Goal: Contribute content

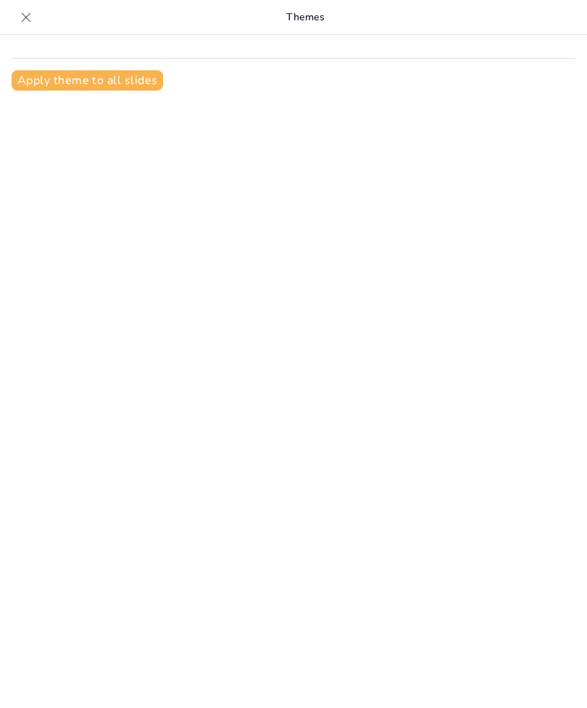
type input "motivation and its importance in nursing"
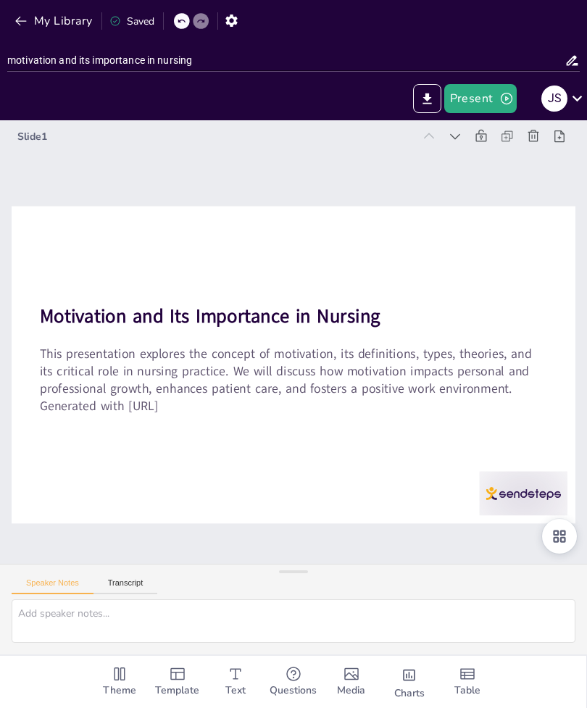
checkbox input "true"
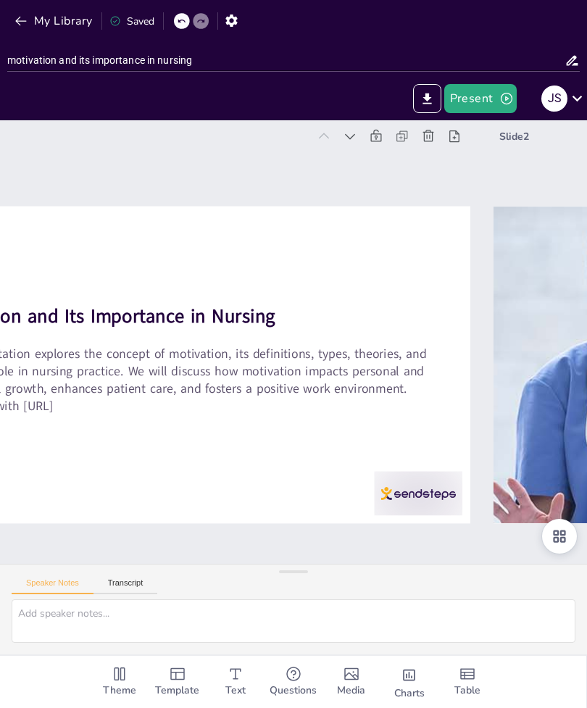
checkbox input "true"
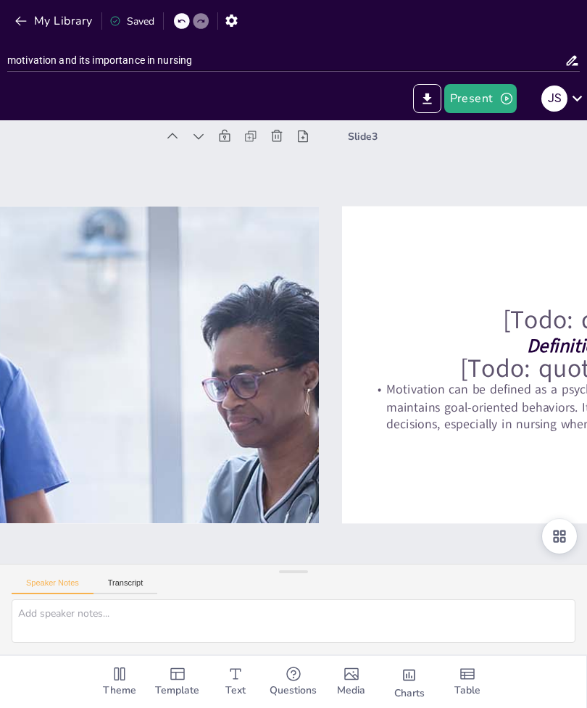
checkbox input "true"
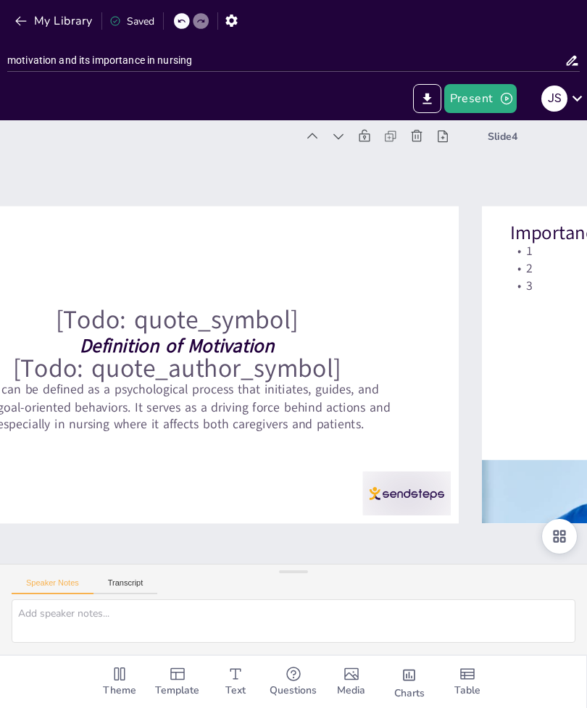
type textarea "Improved motivation among nursing staff leads to higher levels of patient engag…"
checkbox input "true"
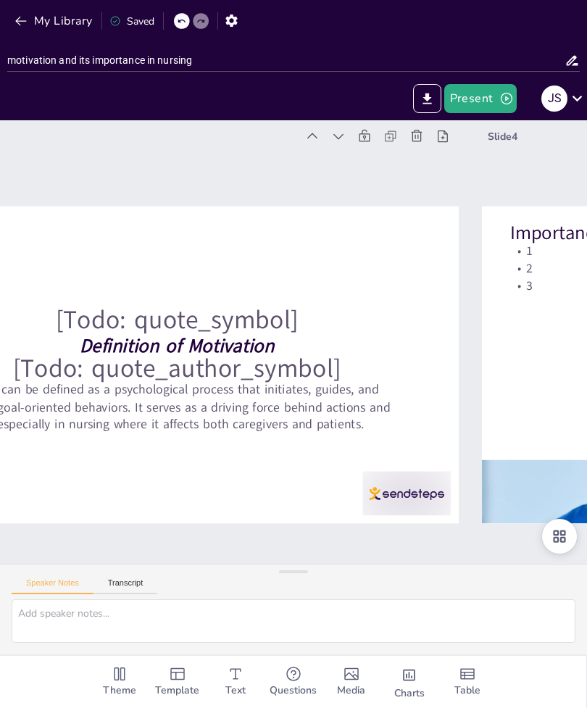
checkbox input "true"
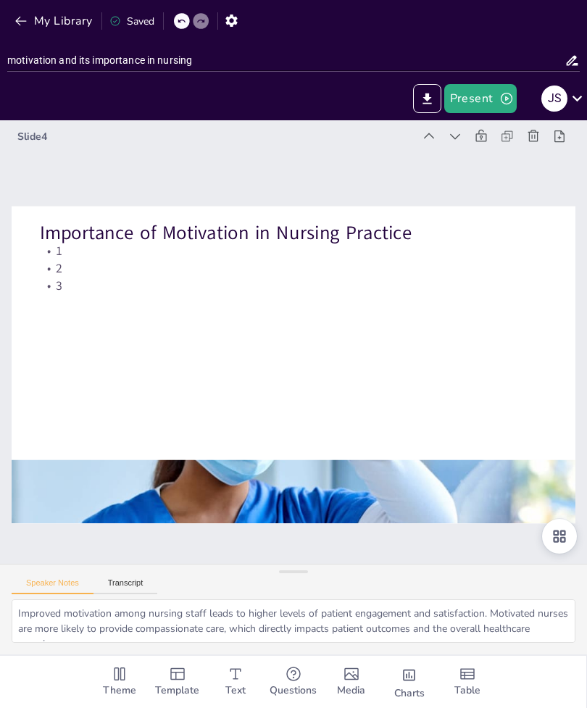
checkbox input "true"
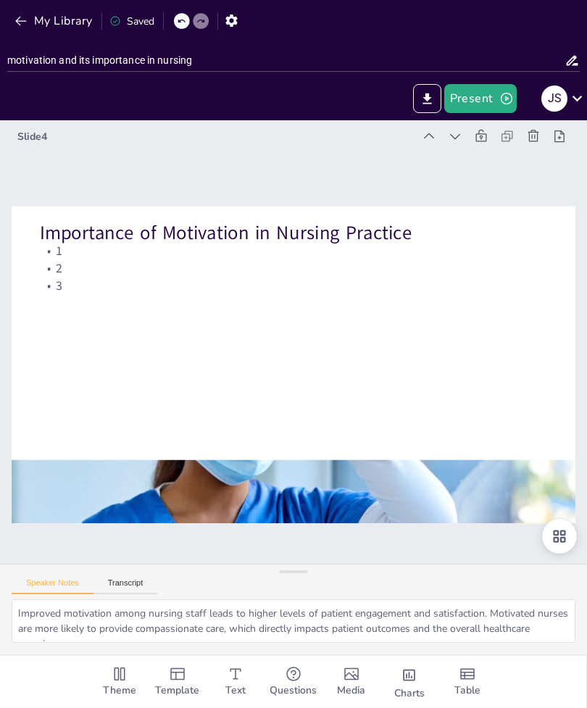
click at [395, 381] on div at bounding box center [291, 365] width 594 height 375
checkbox input "true"
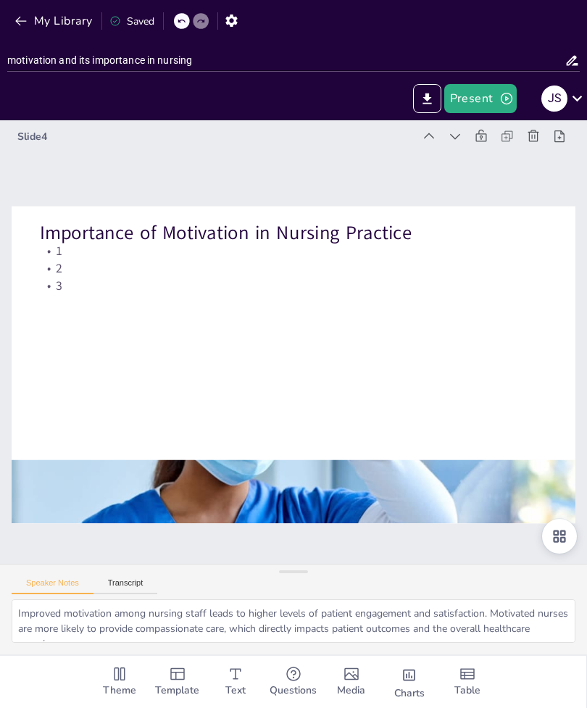
checkbox input "true"
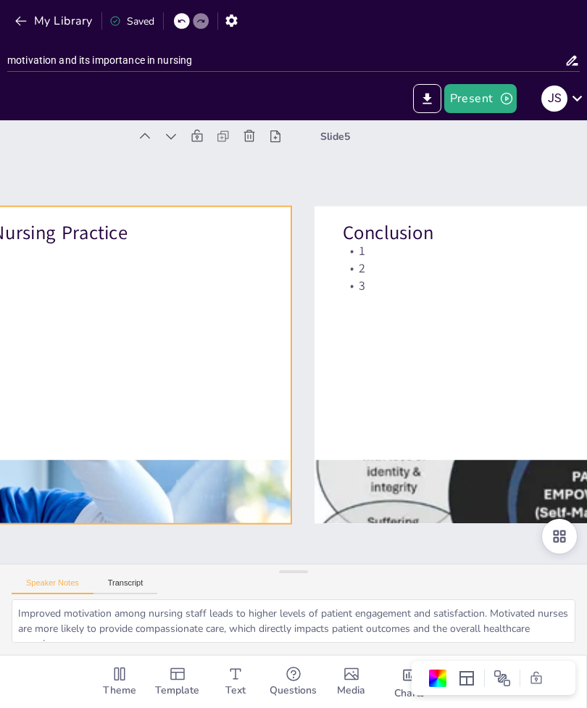
type textarea "Self-awareness in nursing is crucial for recognizing personal motivations and h…"
checkbox input "true"
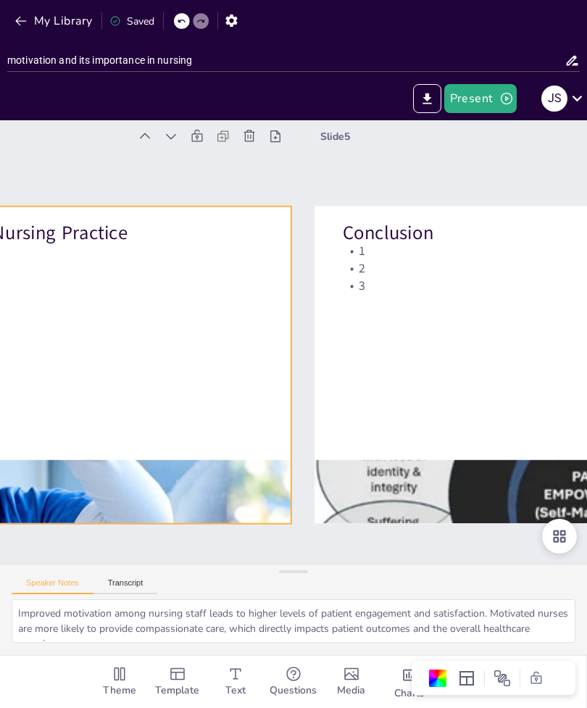
checkbox input "true"
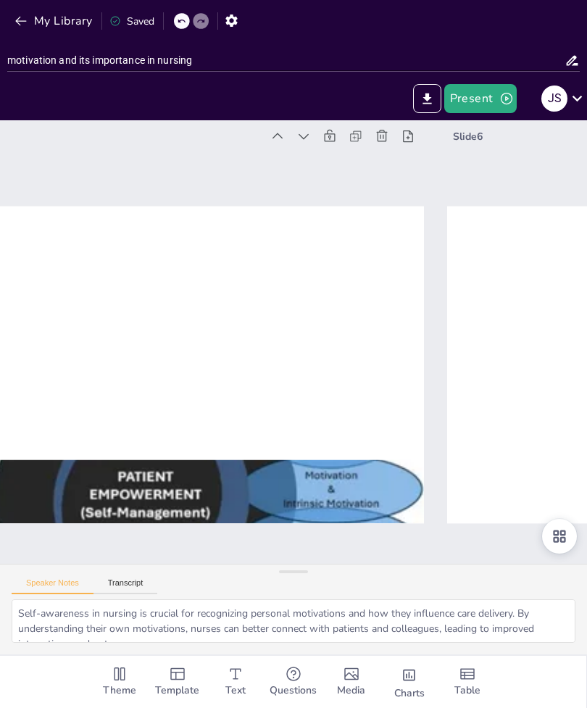
checkbox input "true"
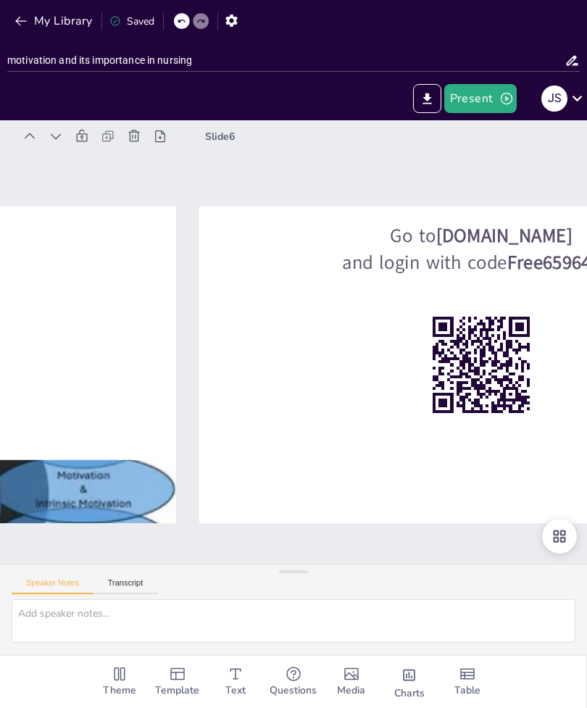
type textarea "Self-awareness in nursing is crucial for recognizing personal motivations and h…"
checkbox input "true"
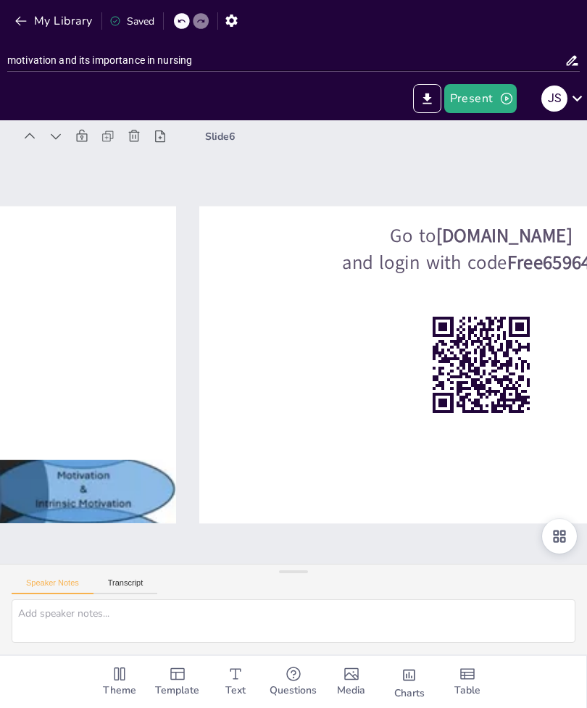
checkbox input "true"
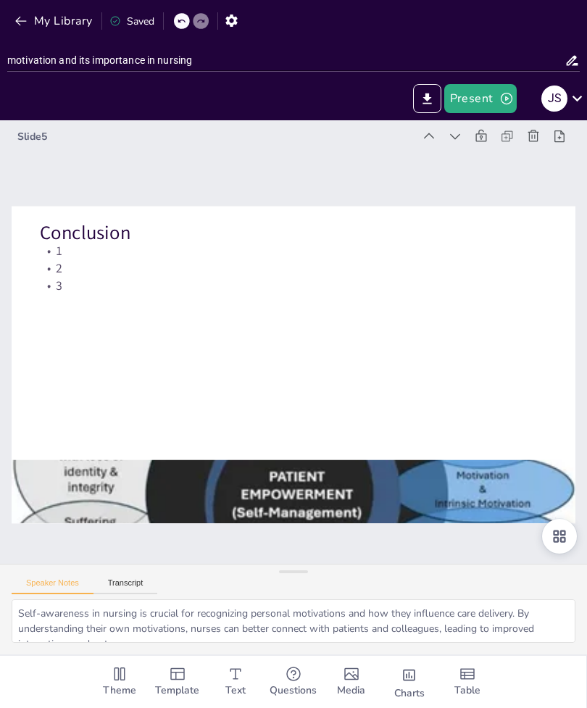
type textarea "Improved motivation among nursing staff leads to higher levels of patient engag…"
checkbox input "true"
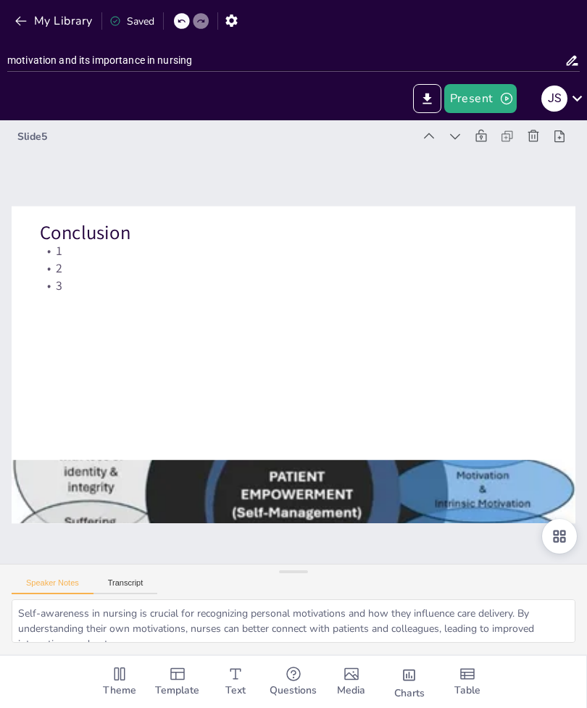
checkbox input "true"
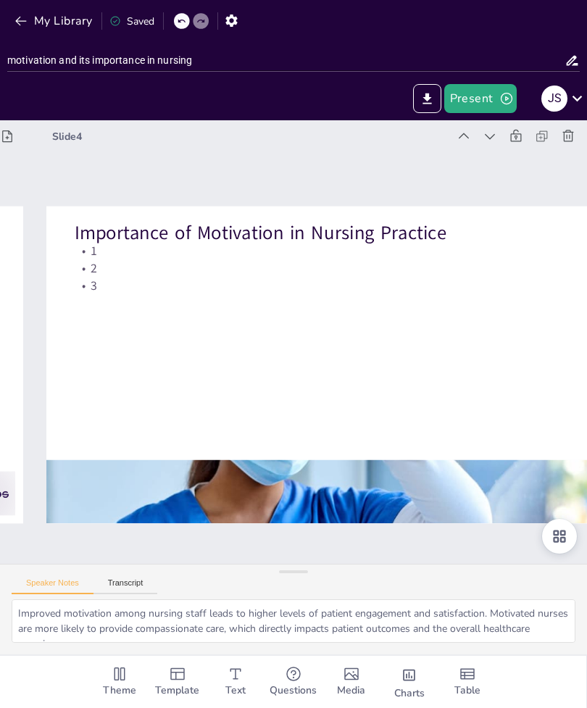
checkbox input "true"
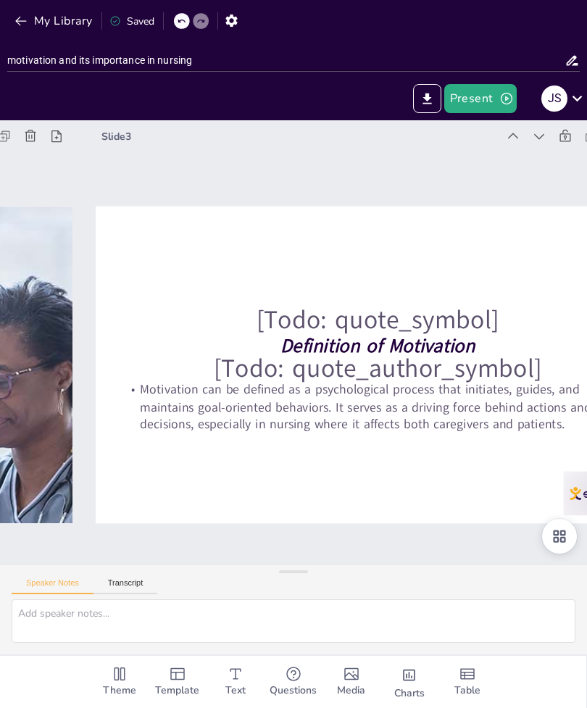
checkbox input "true"
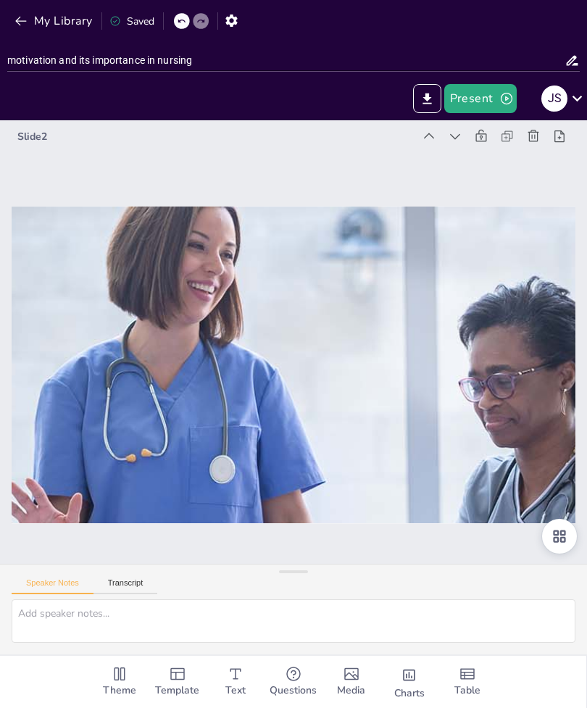
checkbox input "true"
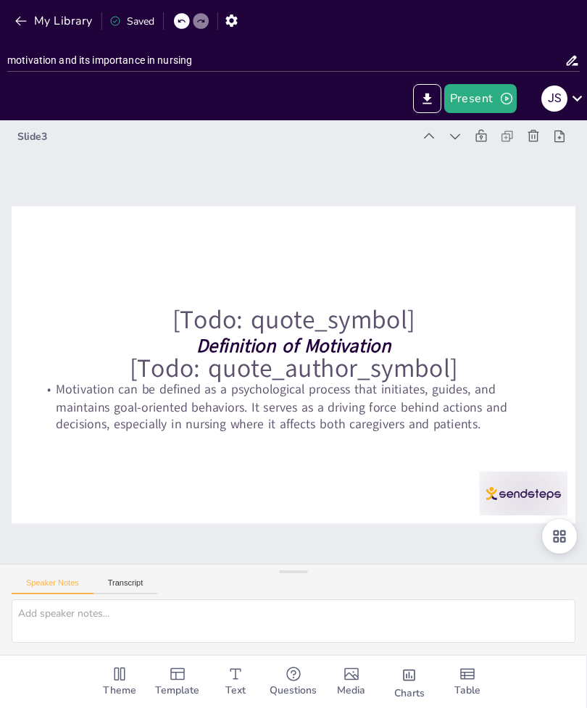
click at [134, 594] on button "Transcript" at bounding box center [125, 586] width 64 height 16
checkbox input "true"
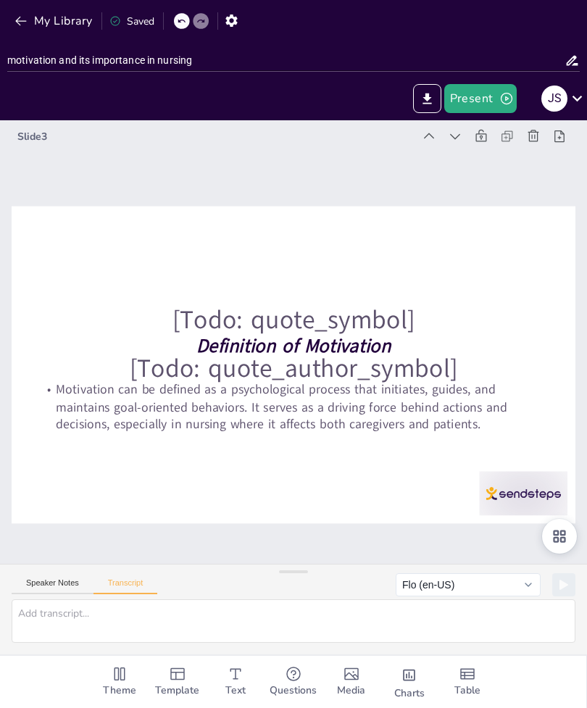
checkbox input "true"
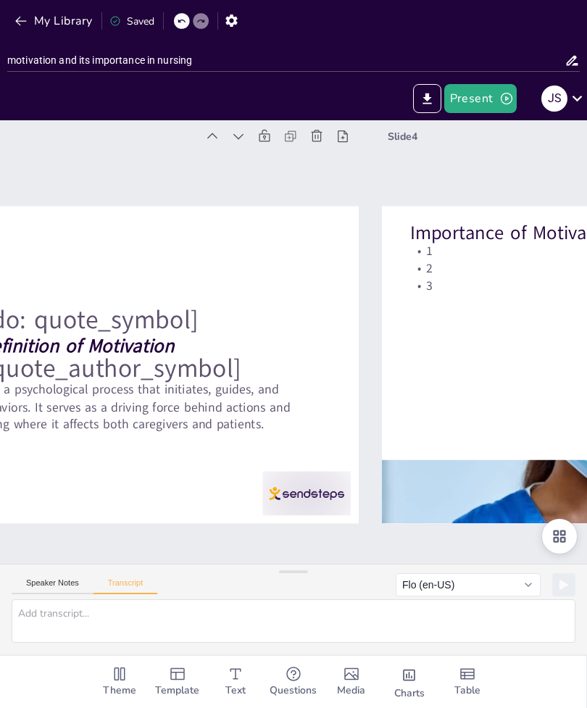
checkbox input "true"
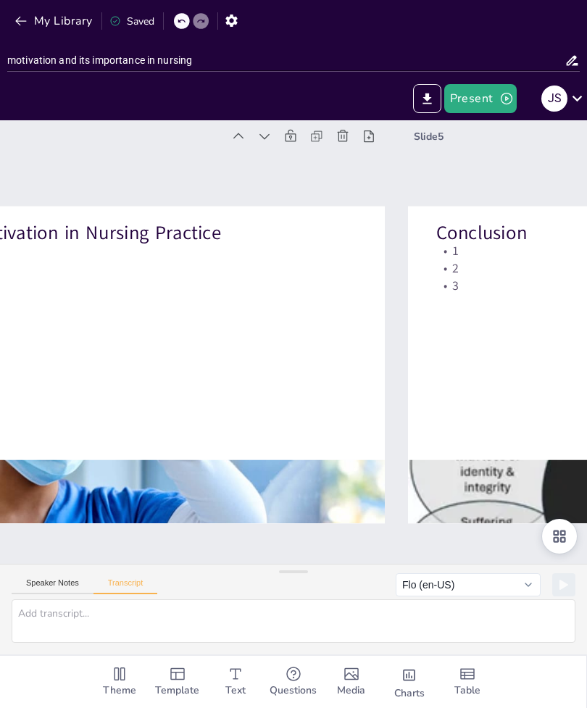
checkbox input "true"
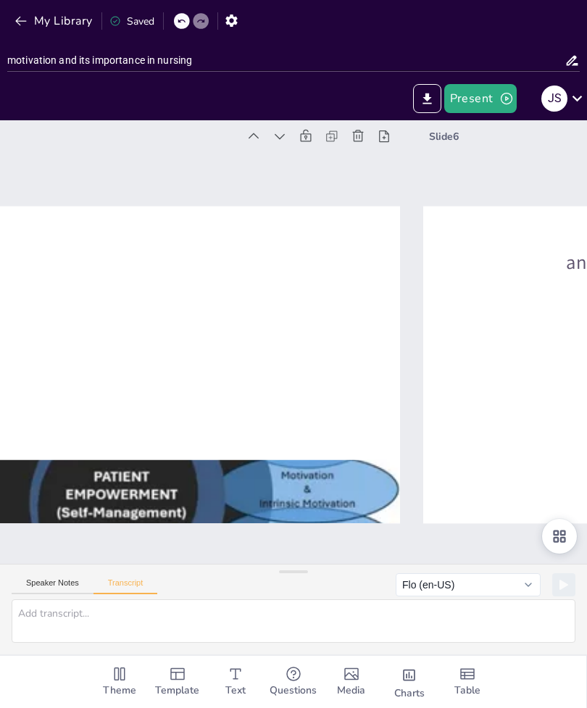
checkbox input "true"
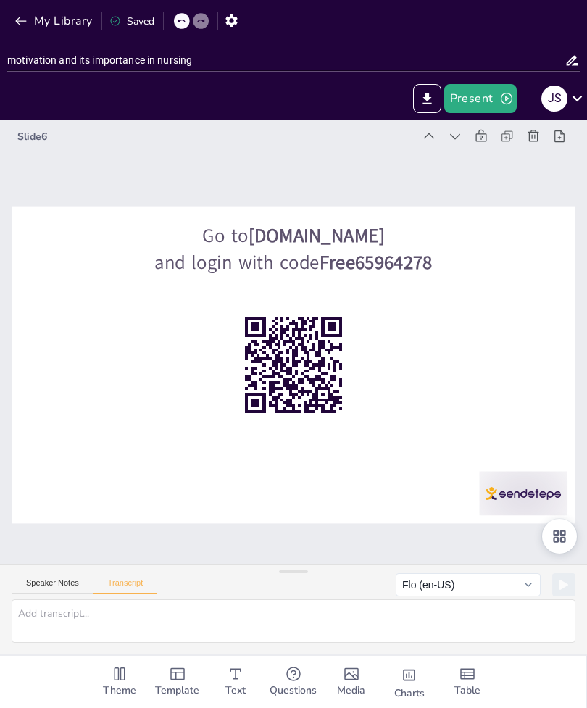
checkbox input "true"
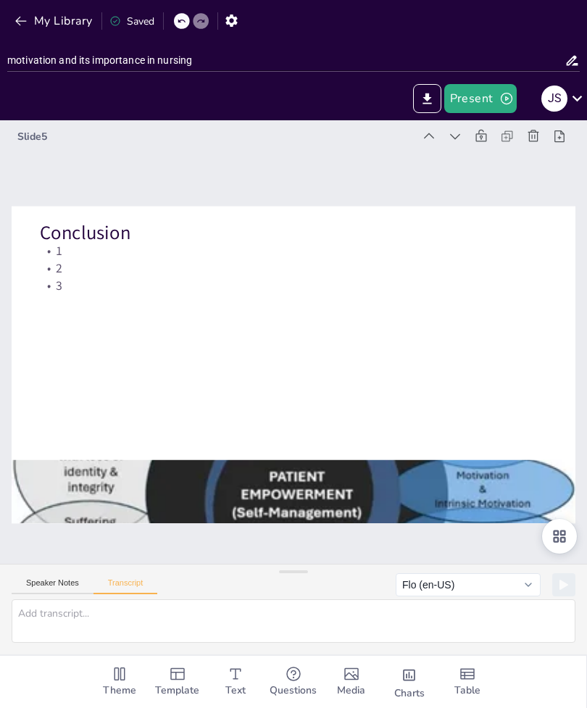
checkbox input "true"
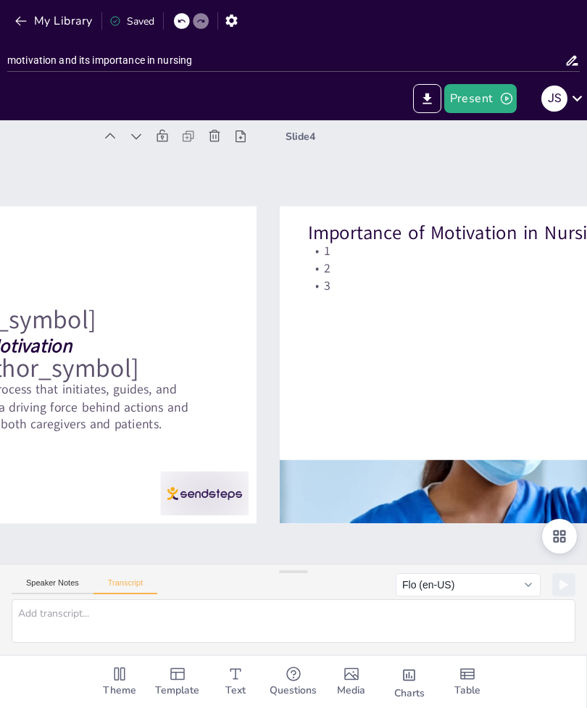
checkbox input "true"
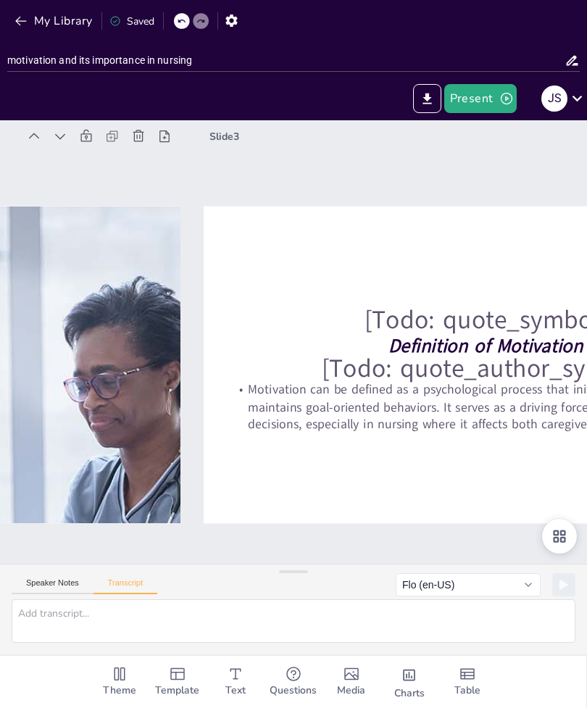
checkbox input "true"
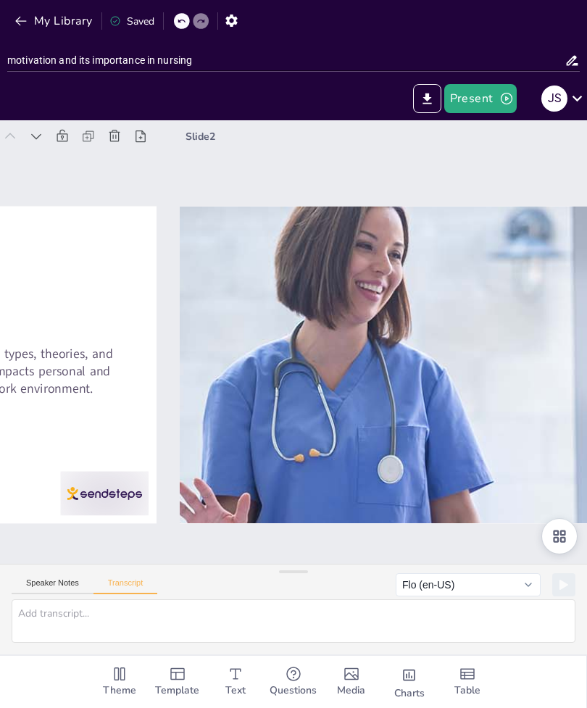
checkbox input "true"
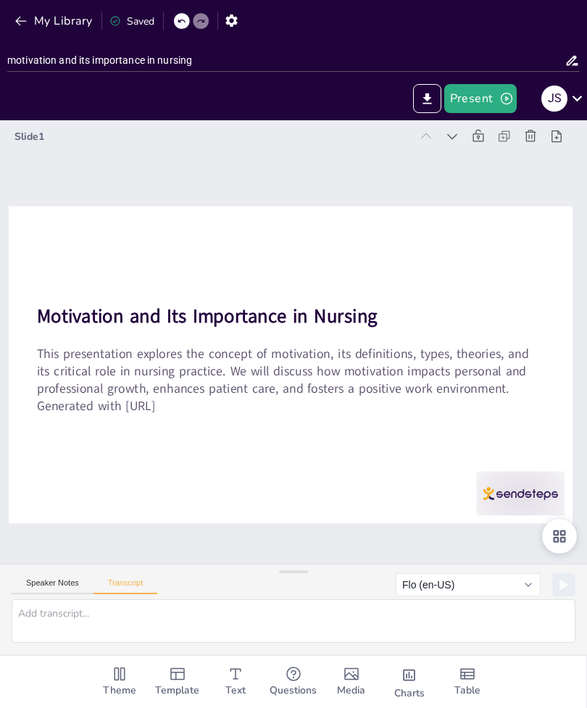
checkbox input "true"
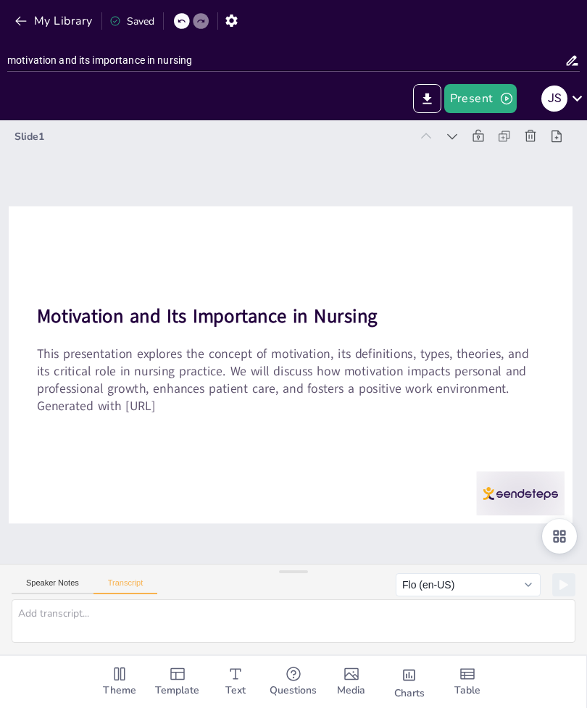
click at [291, 372] on p "This presentation explores the concept of motivation, its definitions, types, t…" at bounding box center [264, 338] width 53 height 507
checkbox input "true"
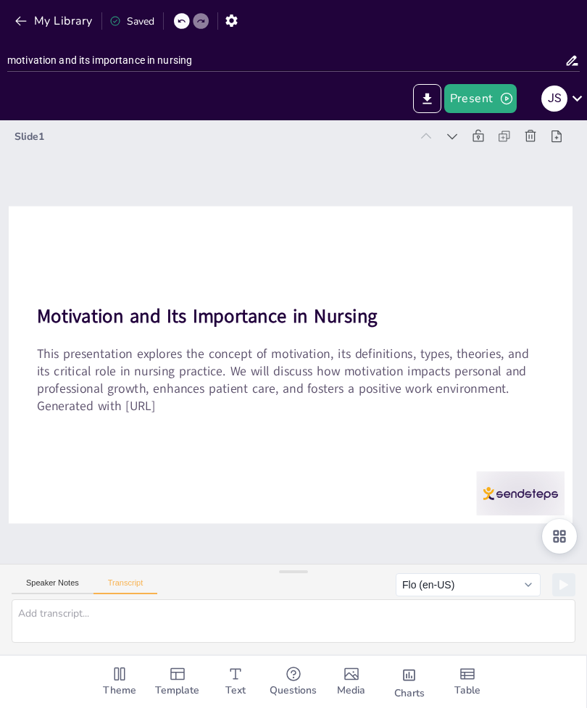
checkbox input "true"
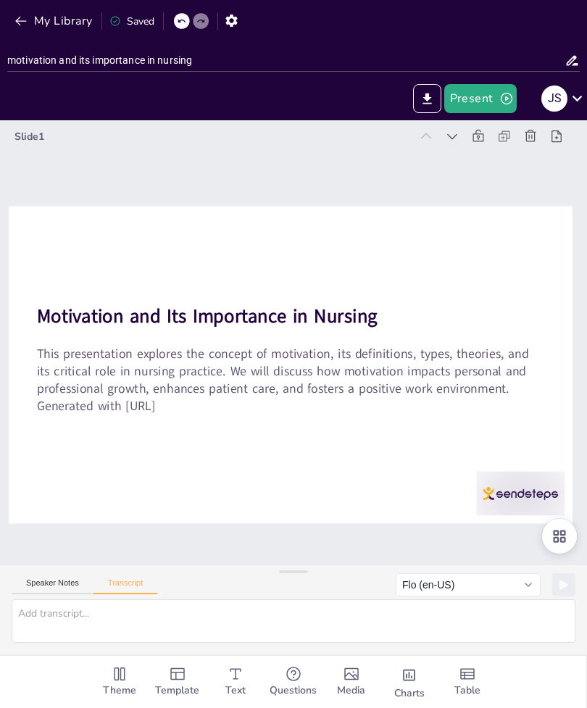
checkbox input "true"
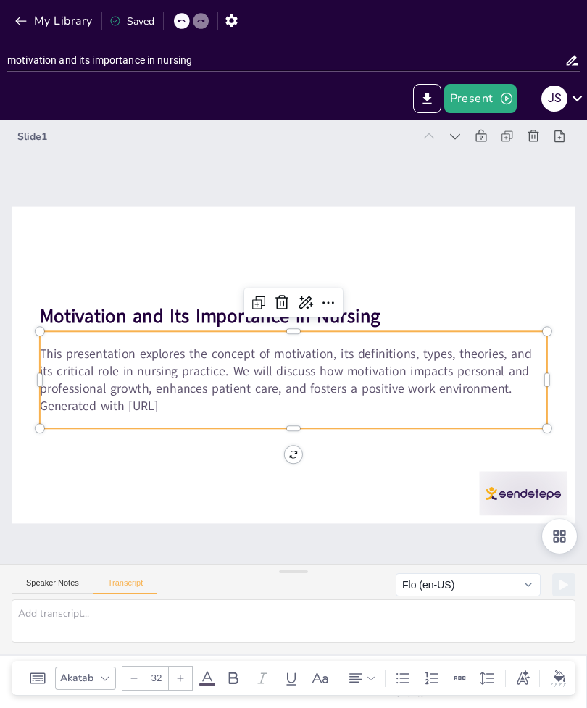
checkbox input "true"
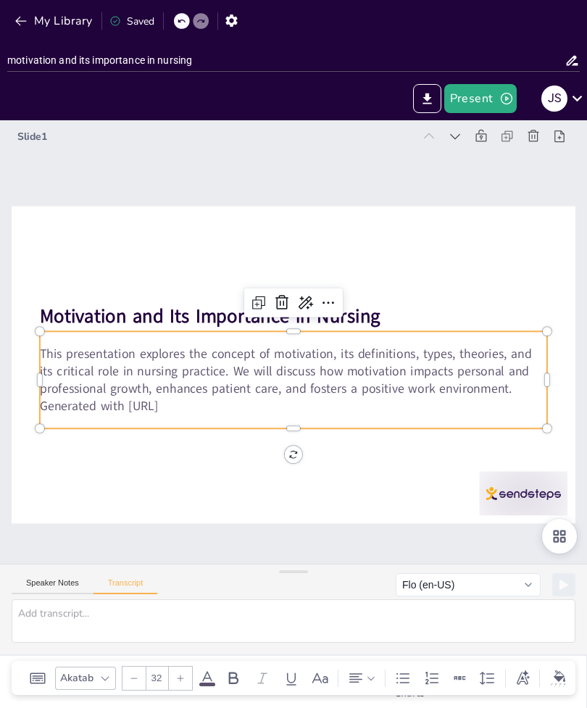
click at [399, 535] on div "Slide 1 Motivation and Its Importance in Nursing This presentation explores the…" at bounding box center [292, 342] width 735 height 704
checkbox input "true"
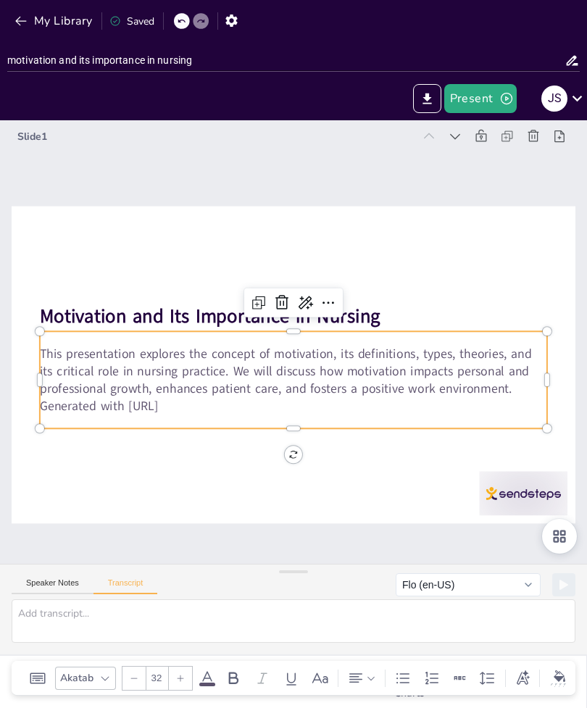
checkbox input "true"
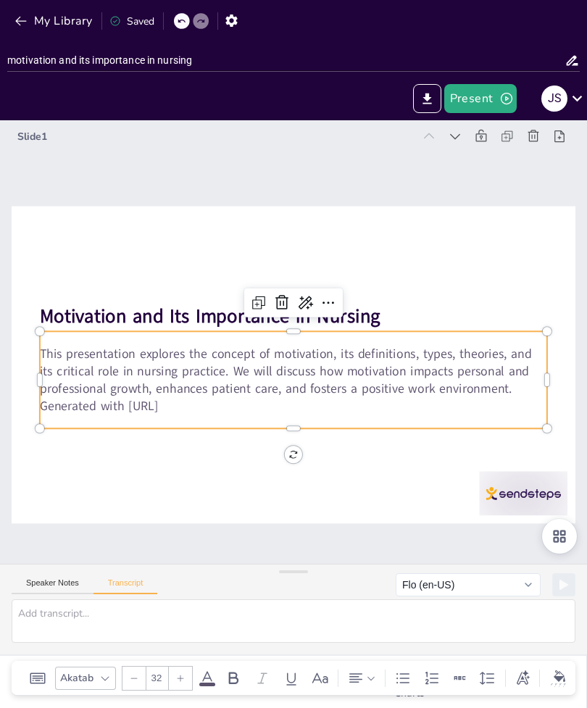
checkbox input "true"
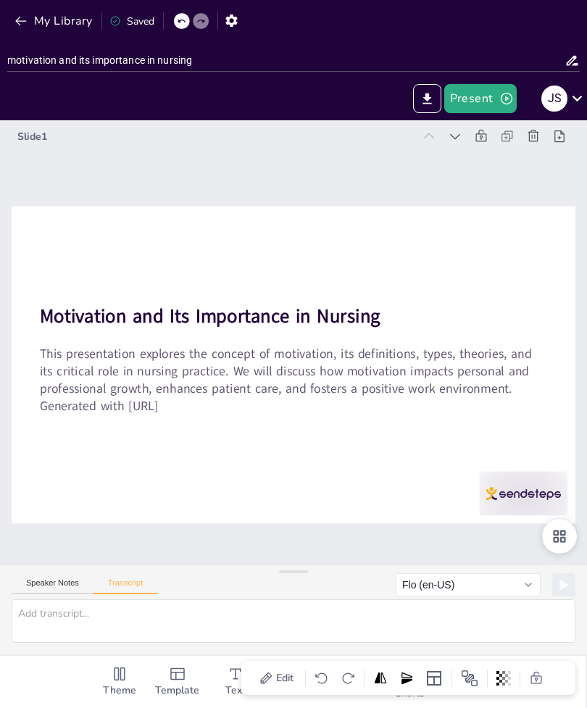
checkbox input "true"
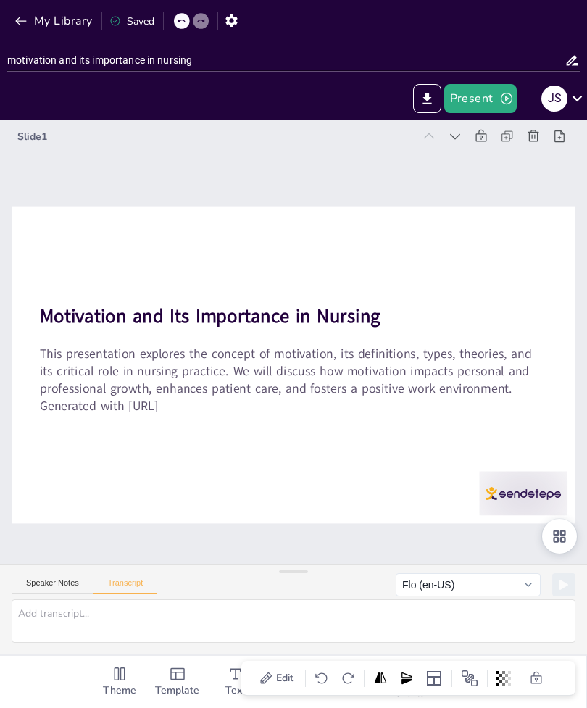
checkbox input "true"
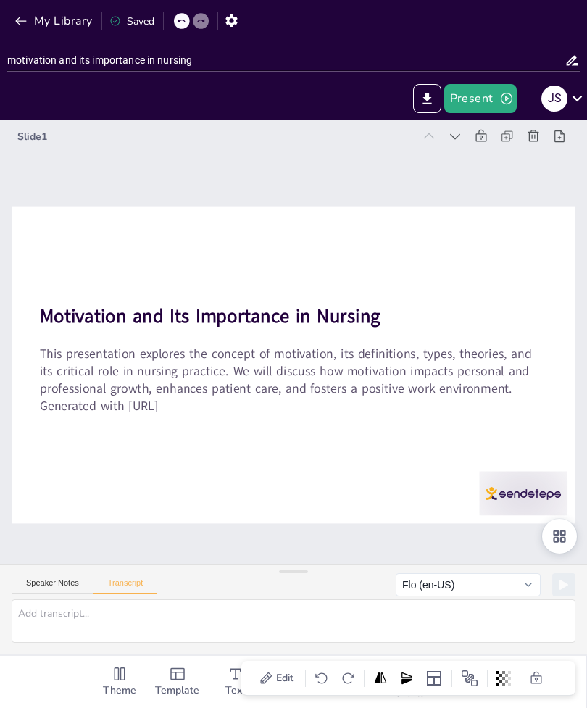
checkbox input "true"
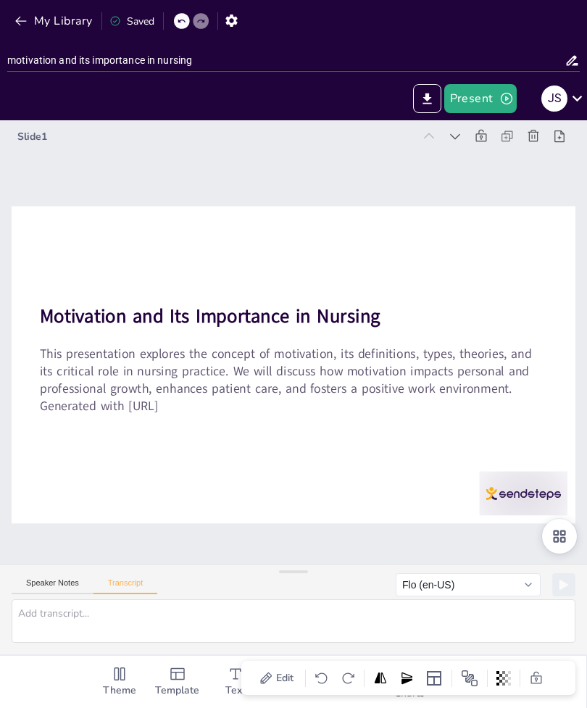
checkbox input "true"
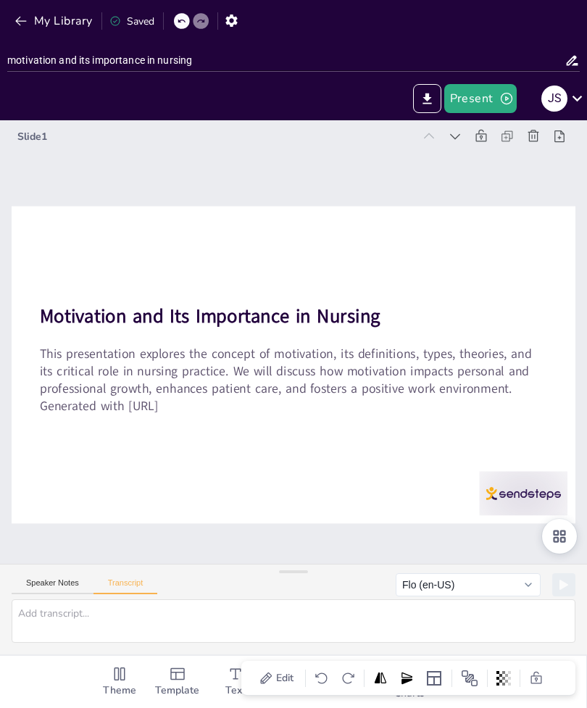
checkbox input "true"
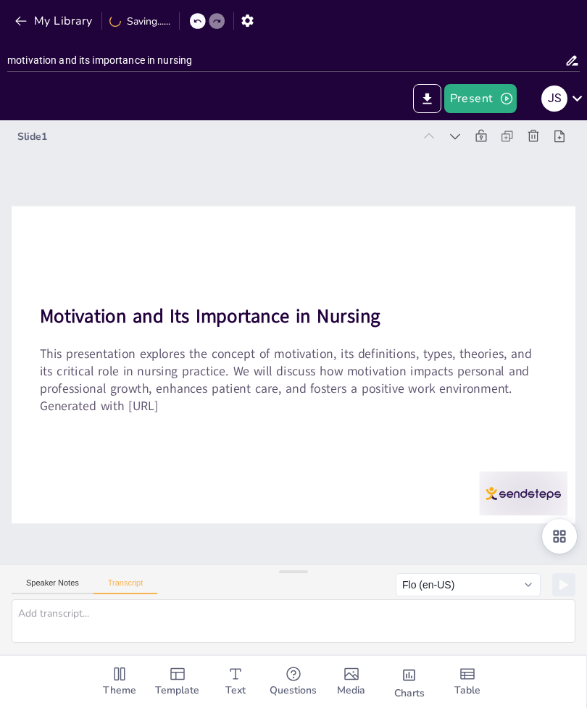
click at [43, 594] on button "Speaker Notes" at bounding box center [53, 586] width 82 height 16
checkbox input "true"
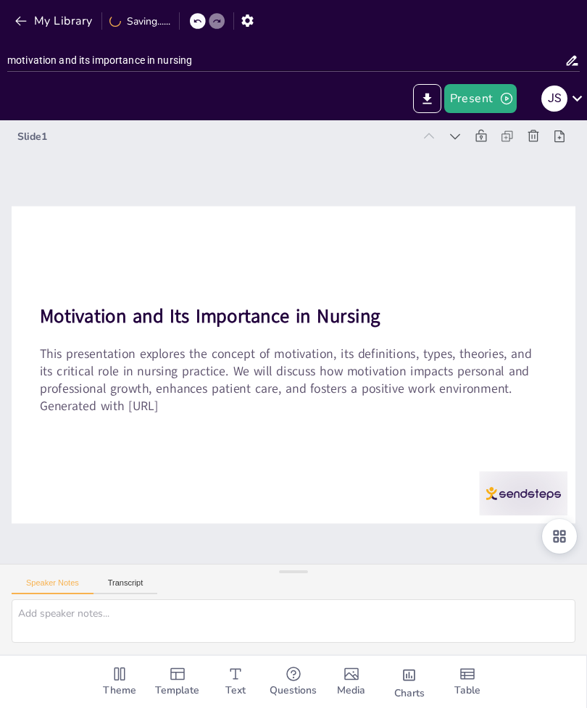
checkbox input "true"
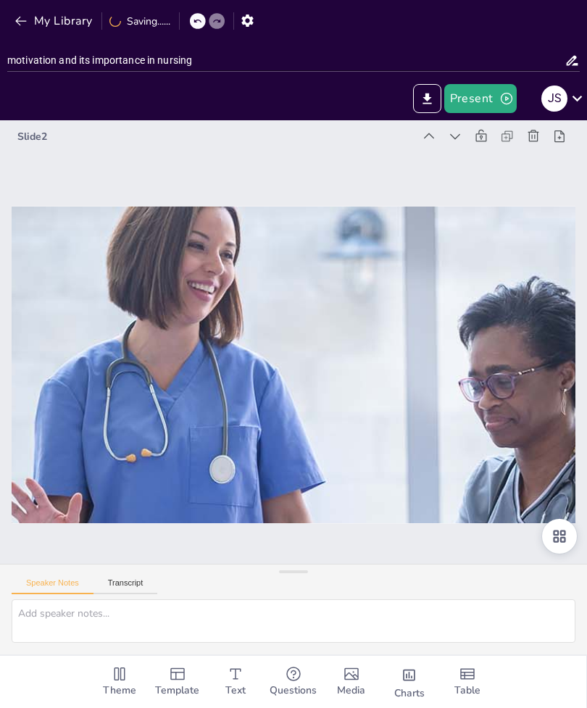
checkbox input "true"
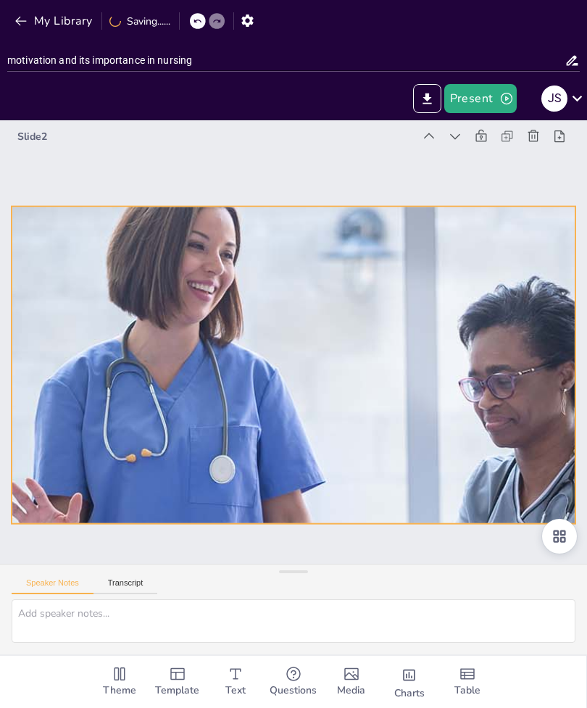
click at [413, 307] on div at bounding box center [273, 352] width 732 height 1122
checkbox input "true"
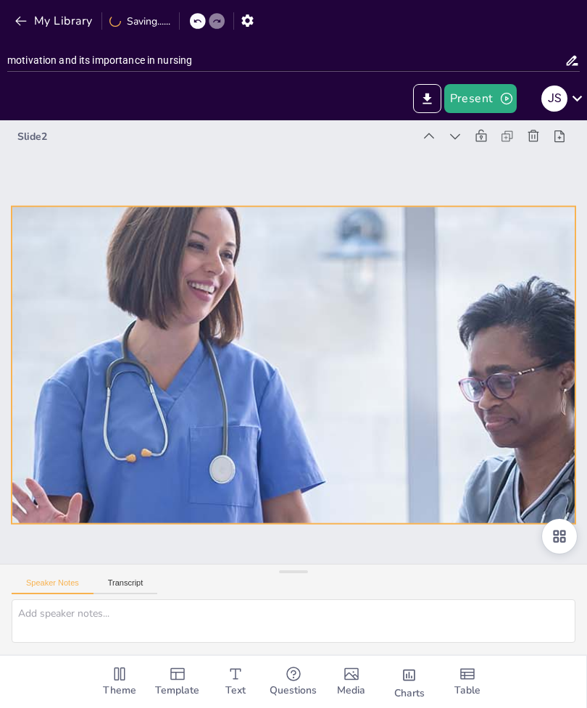
checkbox input "true"
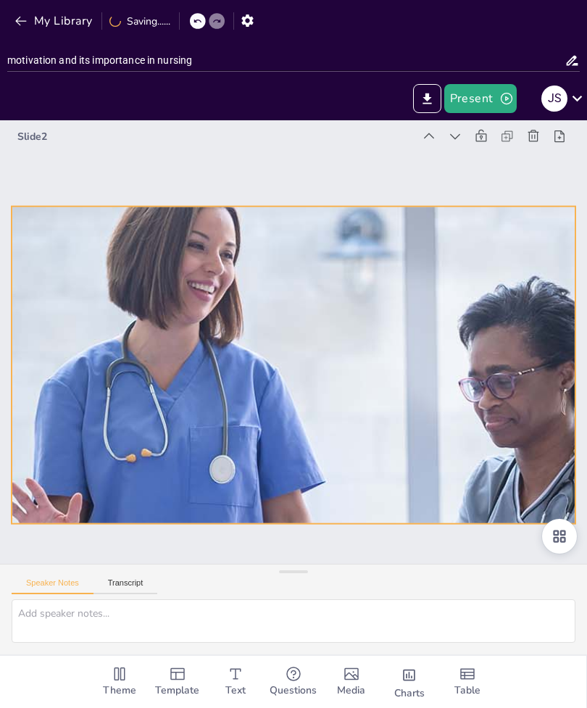
checkbox input "true"
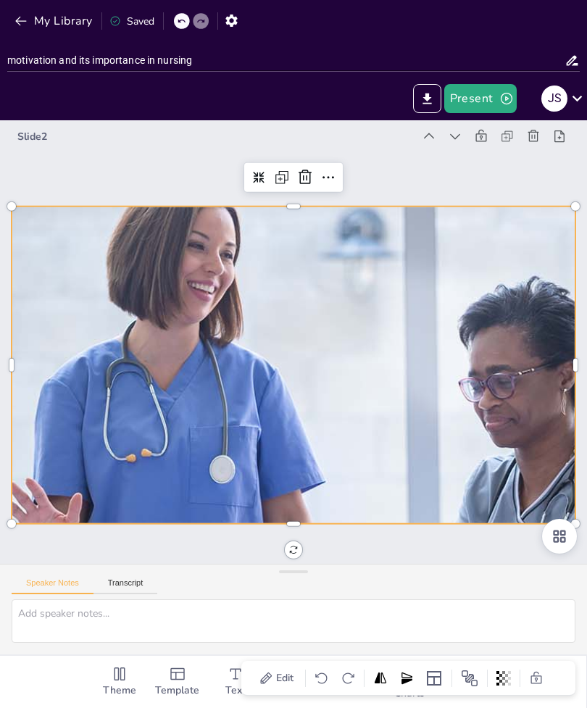
checkbox input "true"
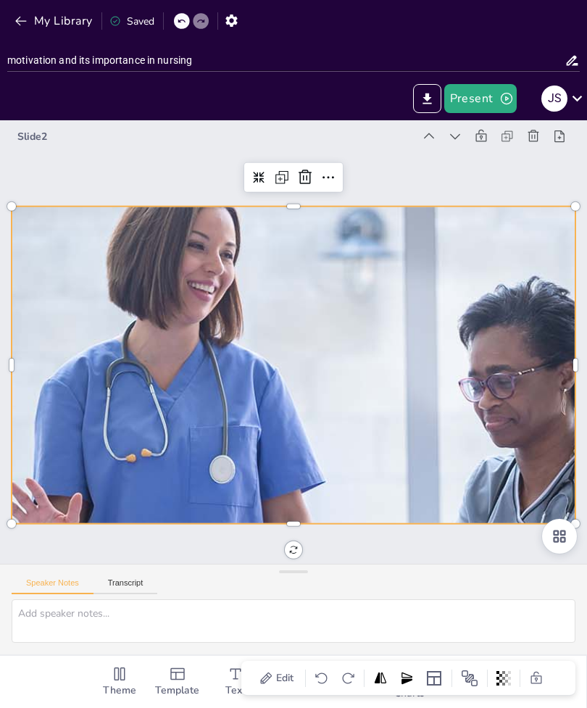
click at [401, 180] on div "Slide 2" at bounding box center [293, 342] width 630 height 502
checkbox input "true"
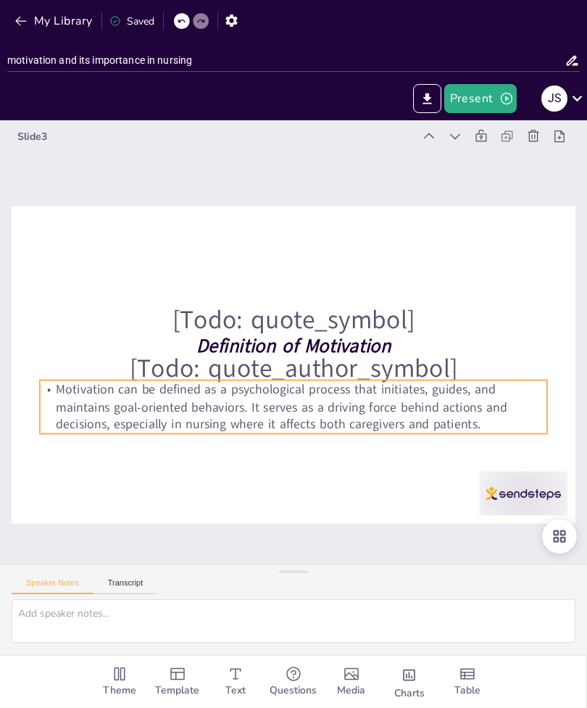
click at [396, 417] on p "Motivation can be defined as a psychological process that initiates, guides, an…" at bounding box center [326, 398] width 466 height 299
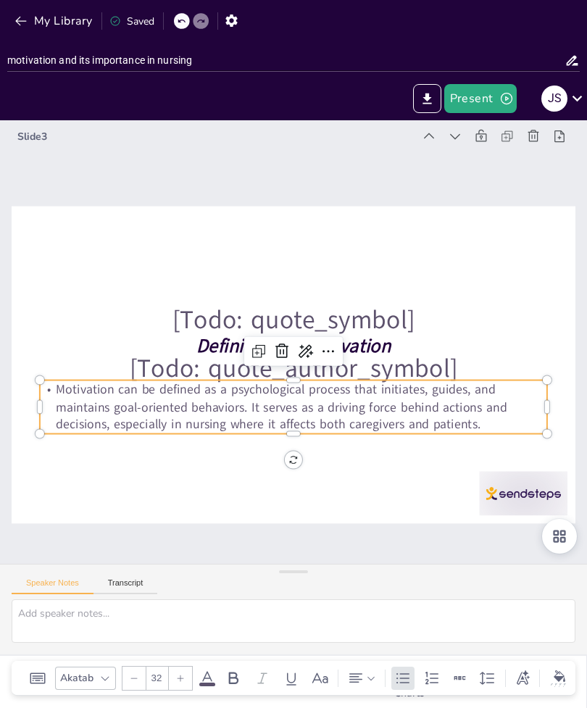
click at [512, 291] on div at bounding box center [287, 320] width 634 height 475
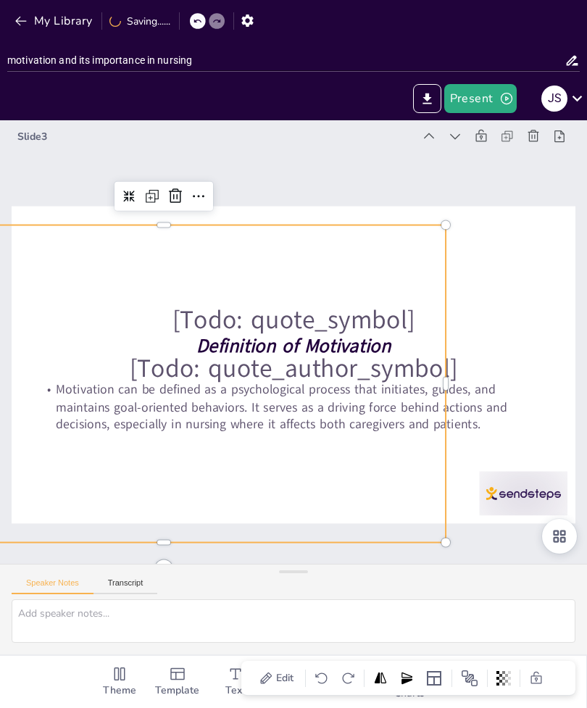
click at [530, 289] on div at bounding box center [315, 346] width 427 height 617
click at [504, 282] on div at bounding box center [316, 344] width 375 height 593
click at [520, 279] on div at bounding box center [294, 364] width 564 height 317
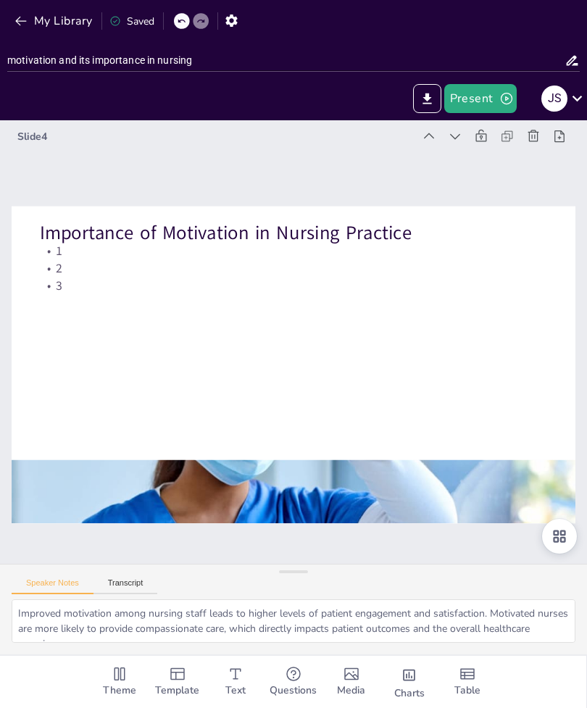
click at [431, 481] on div at bounding box center [354, 205] width 668 height 572
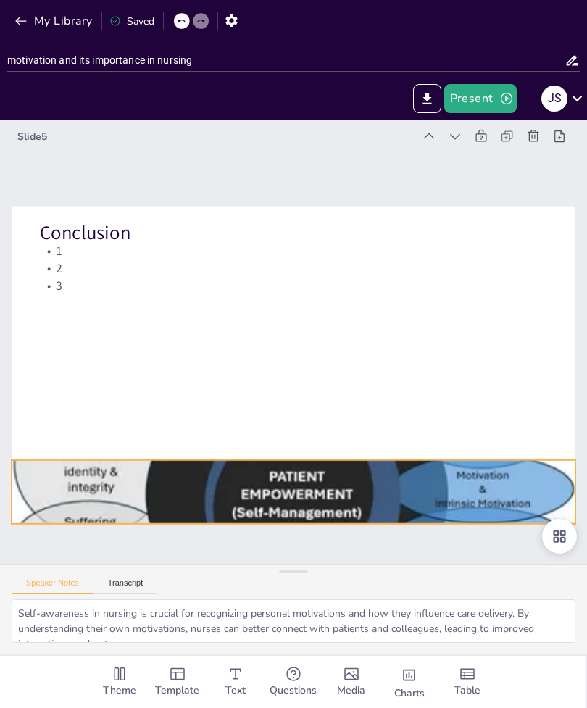
click at [303, 488] on div at bounding box center [441, 358] width 413 height 598
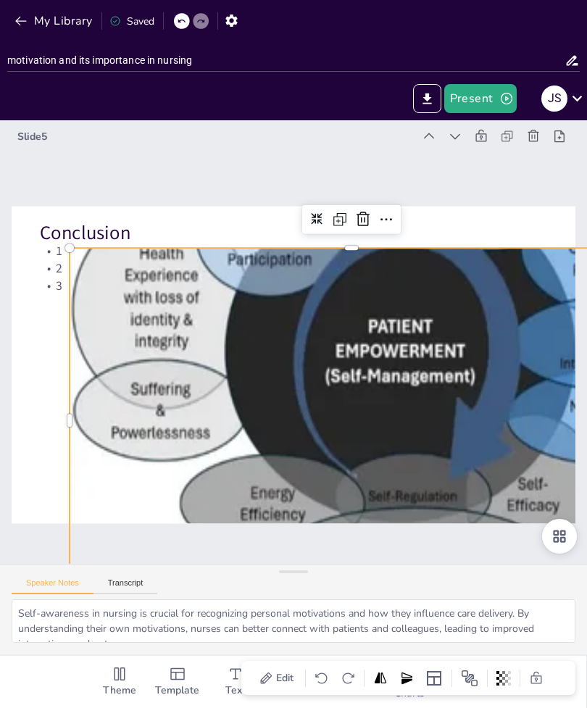
click at [318, 659] on div "Questions" at bounding box center [293, 682] width 58 height 52
click at [322, 664] on div "Edit" at bounding box center [408, 678] width 317 height 34
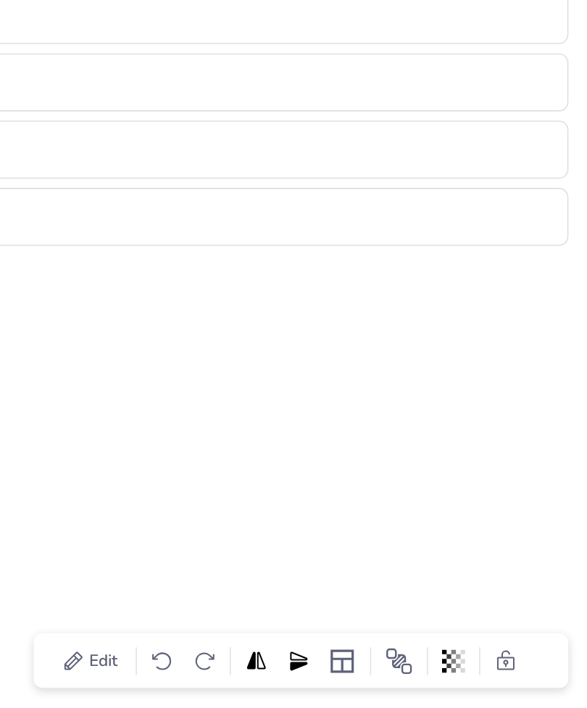
click at [314, 671] on icon at bounding box center [321, 678] width 14 height 14
click at [315, 672] on icon at bounding box center [321, 677] width 12 height 11
click at [314, 671] on icon at bounding box center [321, 678] width 14 height 14
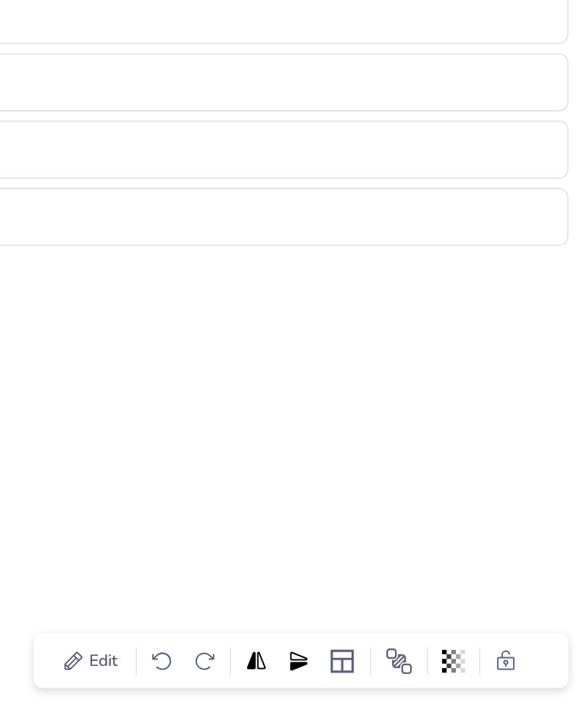
click at [314, 671] on icon at bounding box center [321, 678] width 14 height 14
click at [312, 667] on div at bounding box center [322, 678] width 20 height 23
click at [314, 671] on icon at bounding box center [321, 678] width 14 height 14
